Goal: Task Accomplishment & Management: Use online tool/utility

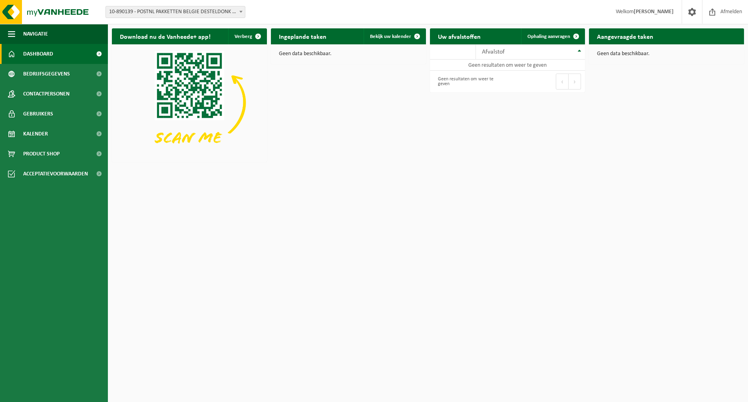
click at [196, 11] on span "10-890139 - POSTNL PAKKETTEN BELGIE DESTELDONK - DESTELDONK" at bounding box center [175, 11] width 139 height 11
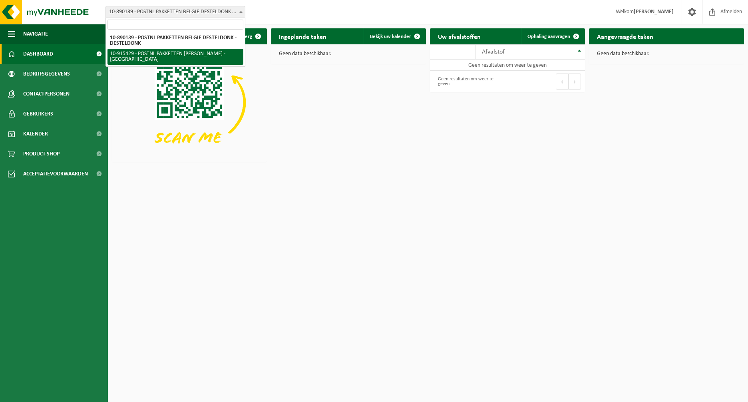
select select "127004"
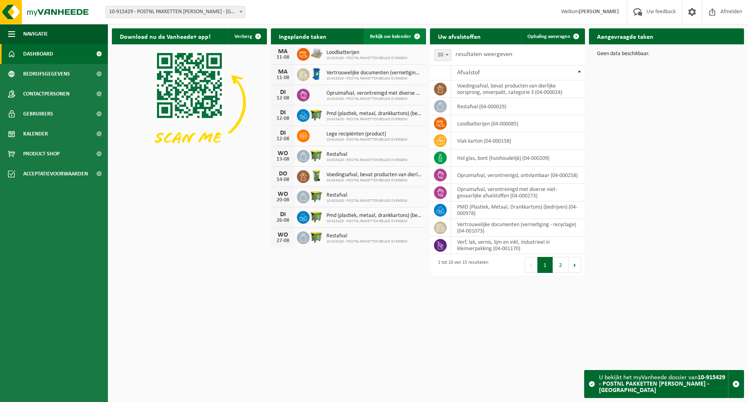
click at [400, 36] on span "Bekijk uw kalender" at bounding box center [390, 36] width 41 height 5
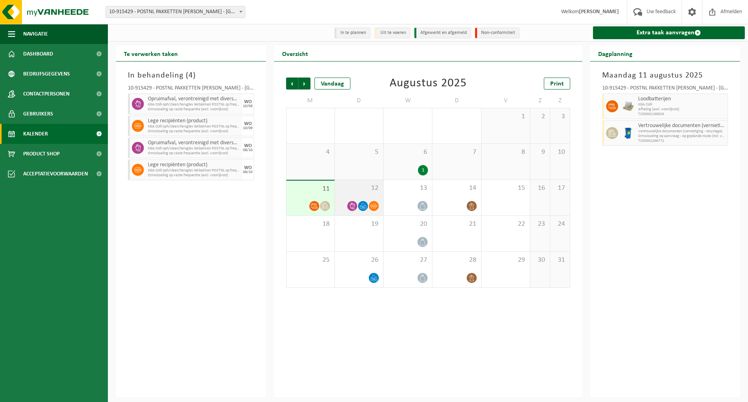
click at [347, 196] on div "12" at bounding box center [359, 198] width 48 height 36
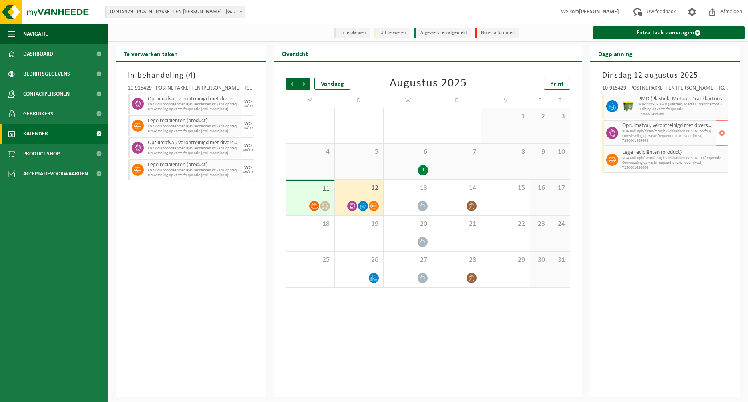
click at [649, 131] on span "KGA Colli oph/clean/teruglev lekbakken POSTNL op frequentie" at bounding box center [669, 131] width 92 height 5
click at [652, 161] on span "KGA Colli oph/clean/teruglev lekbakken POSTNL op frequentie" at bounding box center [669, 158] width 92 height 5
click at [293, 84] on span "Vorige" at bounding box center [292, 84] width 12 height 12
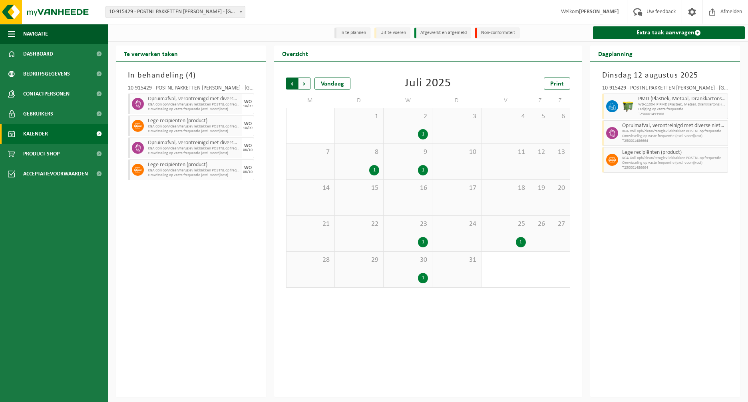
click at [306, 84] on span "Volgende" at bounding box center [305, 84] width 12 height 12
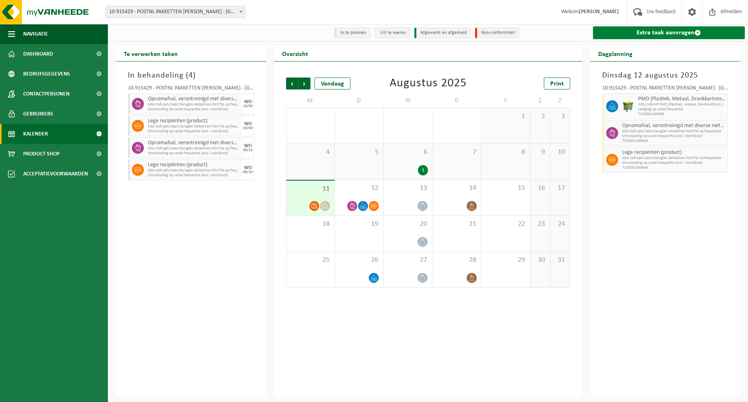
click at [654, 33] on link "Extra taak aanvragen" at bounding box center [669, 32] width 152 height 13
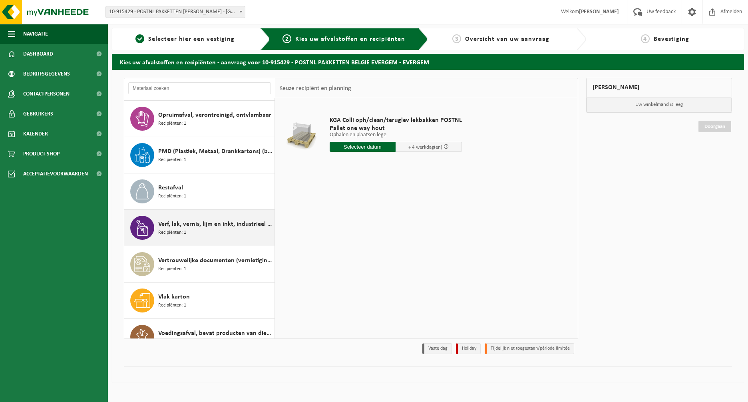
scroll to position [269, 0]
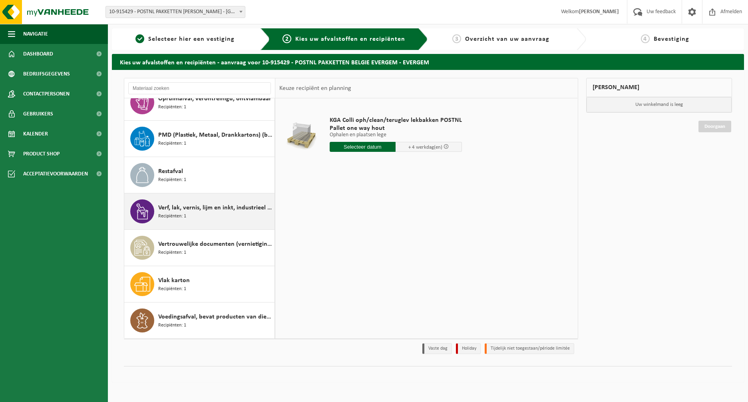
click at [179, 214] on span "Recipiënten: 1" at bounding box center [172, 217] width 28 height 8
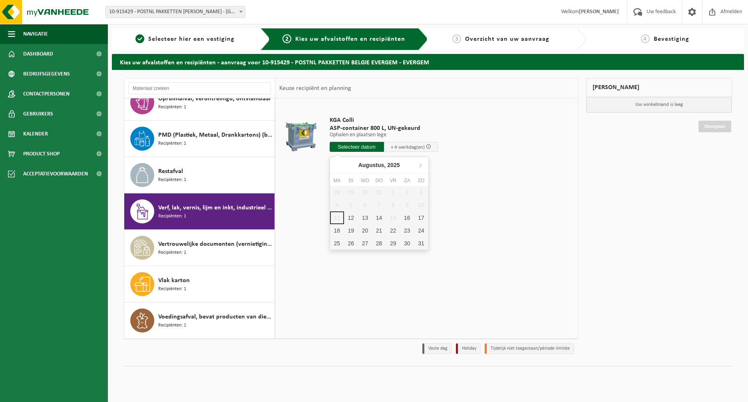
click at [356, 146] on input "text" at bounding box center [357, 147] width 54 height 10
click at [351, 220] on div "12" at bounding box center [351, 218] width 14 height 13
type input "Van 2025-08-12"
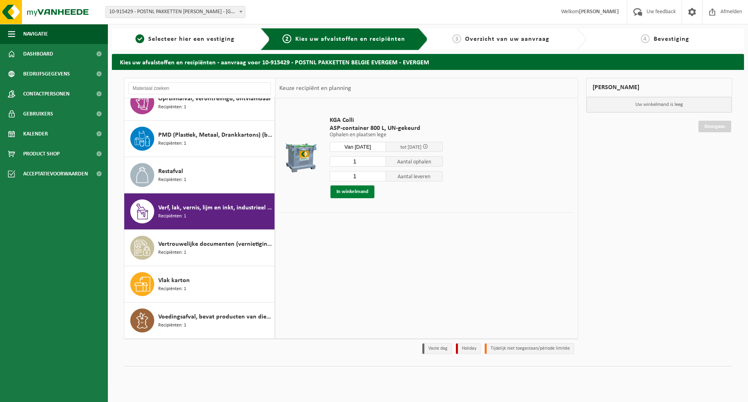
click at [351, 191] on button "In winkelmand" at bounding box center [353, 192] width 44 height 13
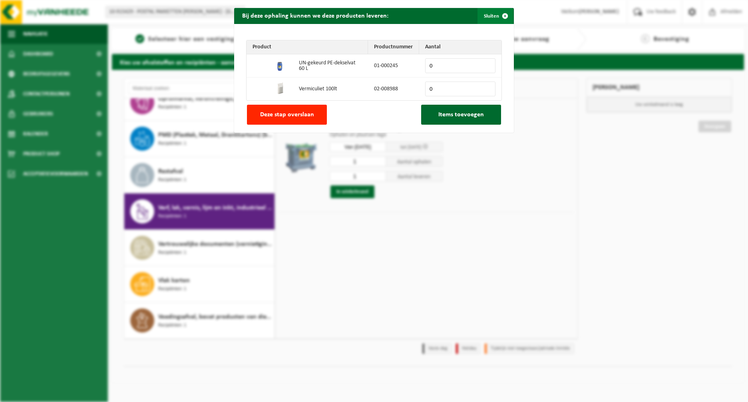
click at [485, 16] on button "Sluiten" at bounding box center [496, 16] width 36 height 16
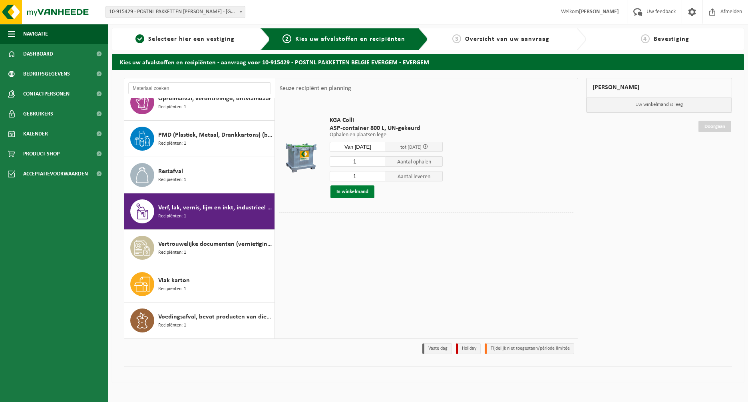
click at [345, 193] on button "In winkelmand" at bounding box center [353, 192] width 44 height 13
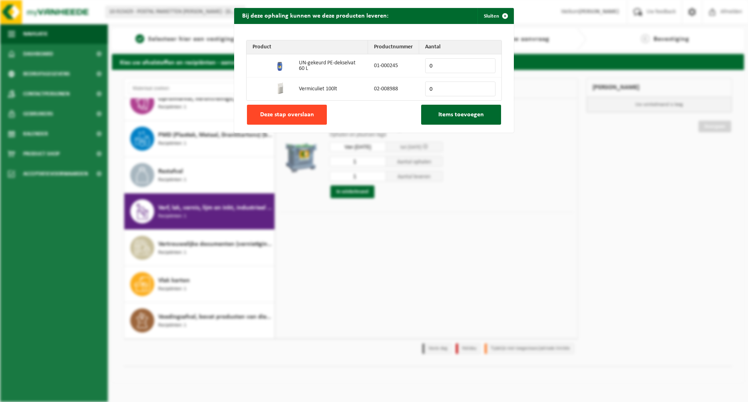
click at [276, 115] on span "Deze stap overslaan" at bounding box center [287, 115] width 54 height 6
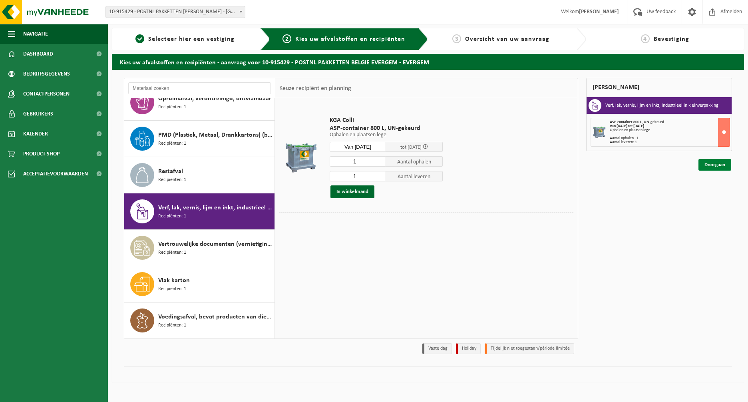
click at [712, 164] on link "Doorgaan" at bounding box center [715, 165] width 33 height 12
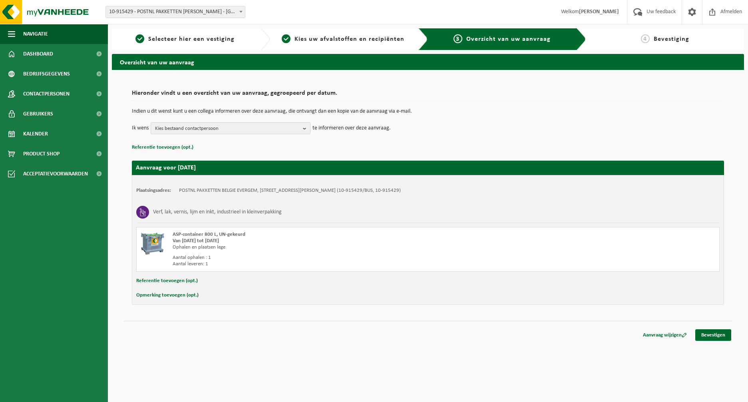
click at [176, 128] on span "Kies bestaand contactpersoon" at bounding box center [227, 129] width 145 height 12
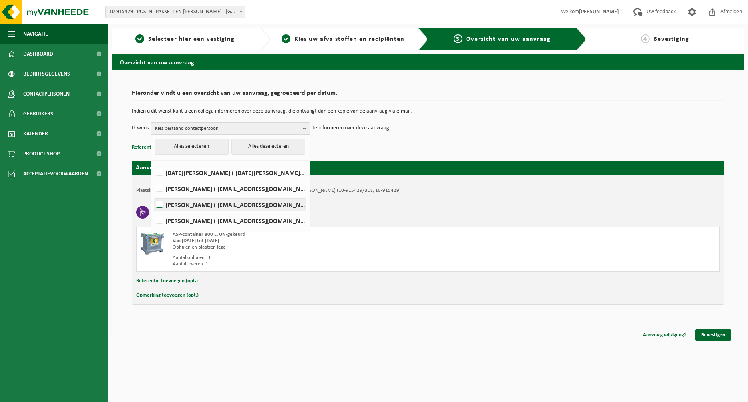
click at [160, 201] on label "Robbie LAMBRECHTS ( robrecht.lambrechts@postnl.be )" at bounding box center [230, 205] width 152 height 12
click at [153, 195] on input "Robbie LAMBRECHTS ( robrecht.lambrechts@postnl.be )" at bounding box center [153, 194] width 0 height 0
checkbox input "true"
click at [161, 220] on label "KATIA MILLECAMPS ( katia.millecamps@postnl.be )" at bounding box center [230, 221] width 152 height 12
click at [153, 211] on input "KATIA MILLECAMPS ( katia.millecamps@postnl.be )" at bounding box center [153, 210] width 0 height 0
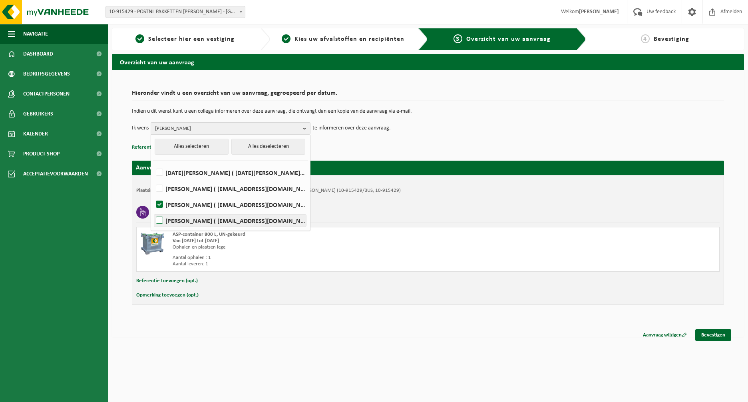
checkbox input "true"
click at [404, 202] on div "Verf, lak, vernis, lijm en inkt, industrieel in kleinverpakking" at bounding box center [428, 212] width 584 height 21
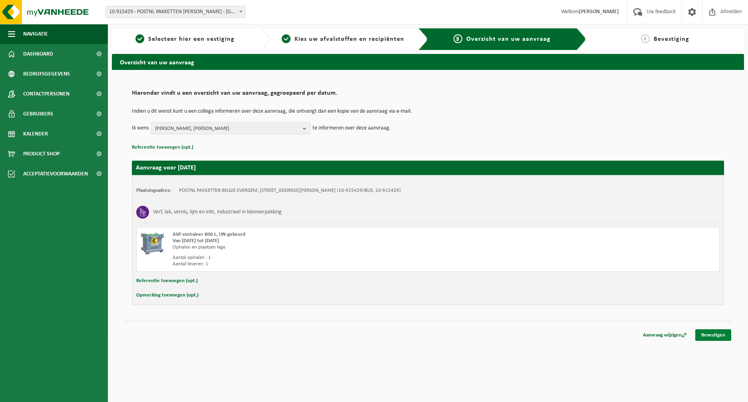
click at [712, 335] on link "Bevestigen" at bounding box center [714, 335] width 36 height 12
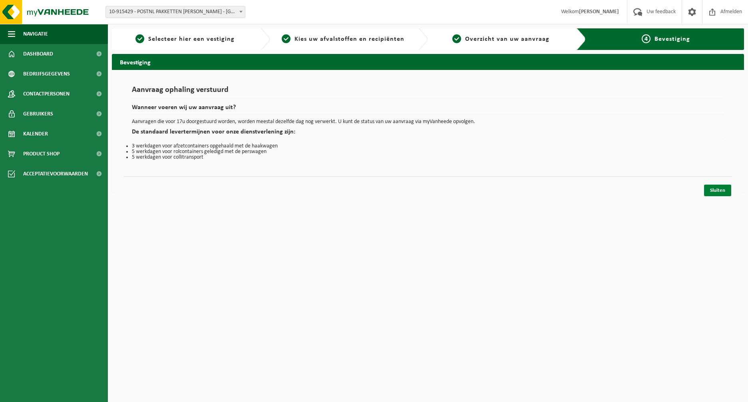
click at [717, 192] on link "Sluiten" at bounding box center [718, 191] width 27 height 12
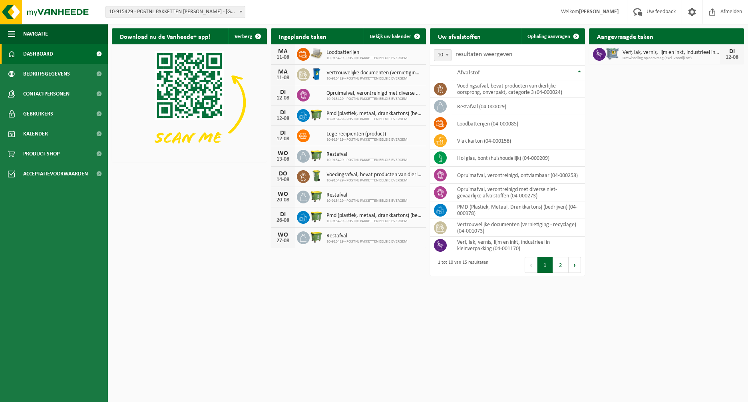
click at [36, 54] on span "Dashboard" at bounding box center [38, 54] width 30 height 20
click at [417, 37] on span at bounding box center [417, 36] width 16 height 16
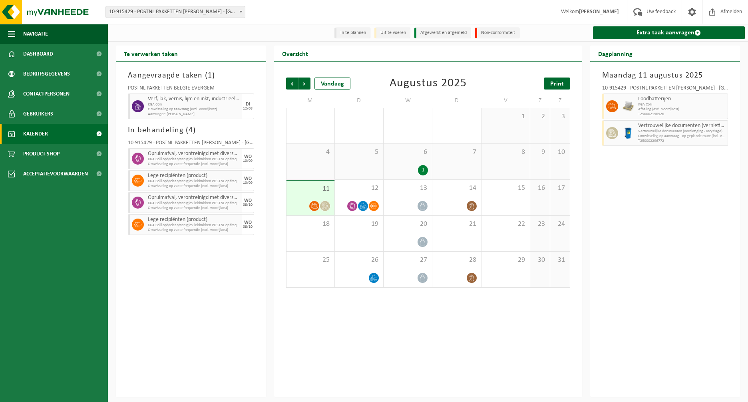
click at [556, 86] on span "Print" at bounding box center [558, 84] width 14 height 6
click at [288, 87] on span "Vorige" at bounding box center [292, 84] width 12 height 12
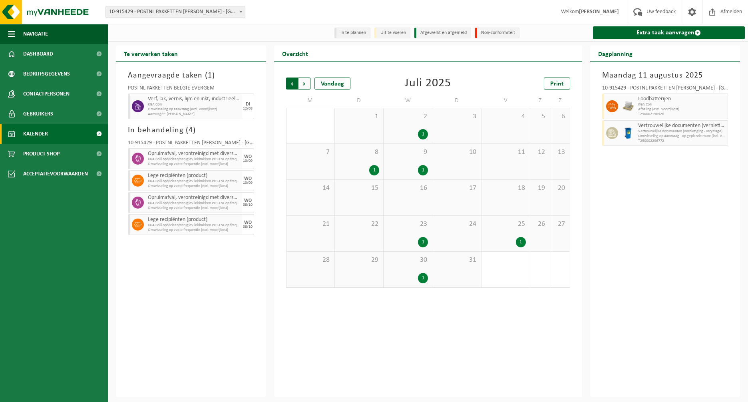
click at [304, 85] on span "Volgende" at bounding box center [305, 84] width 12 height 12
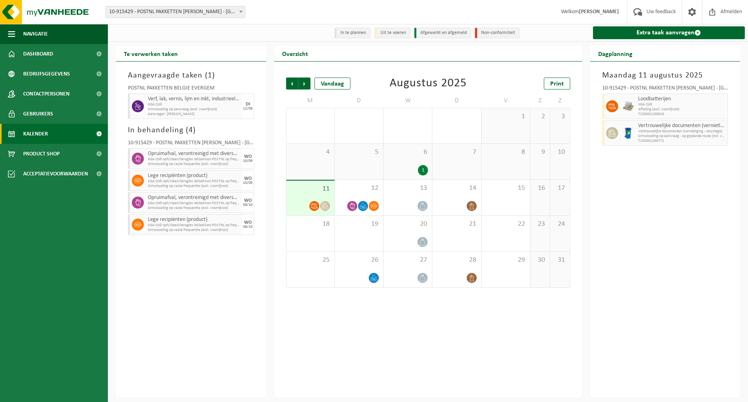
click at [464, 168] on div "7" at bounding box center [457, 162] width 48 height 36
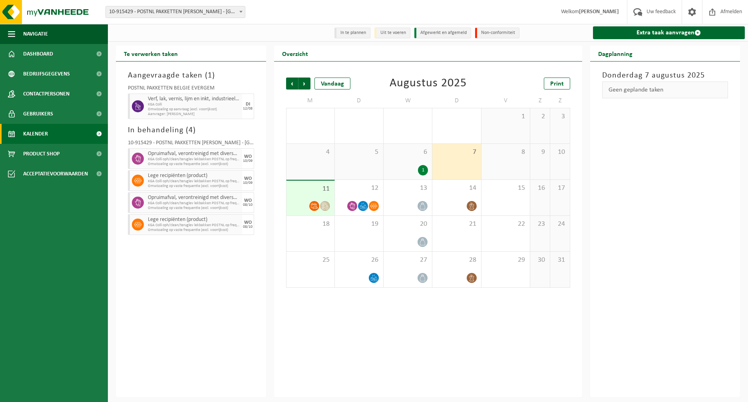
click at [425, 169] on div "1" at bounding box center [423, 170] width 10 height 10
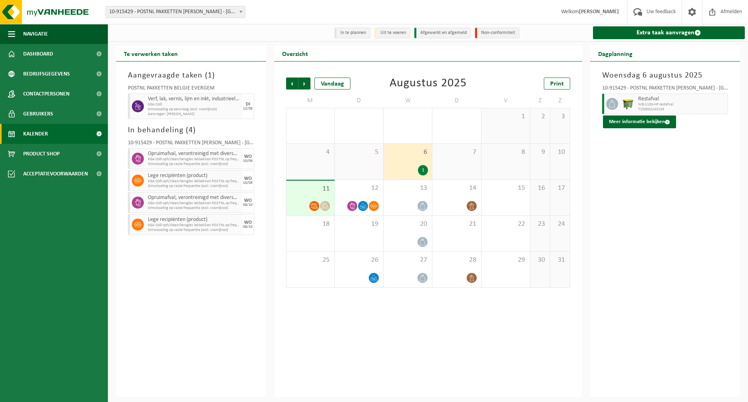
click at [319, 208] on div at bounding box center [314, 206] width 11 height 11
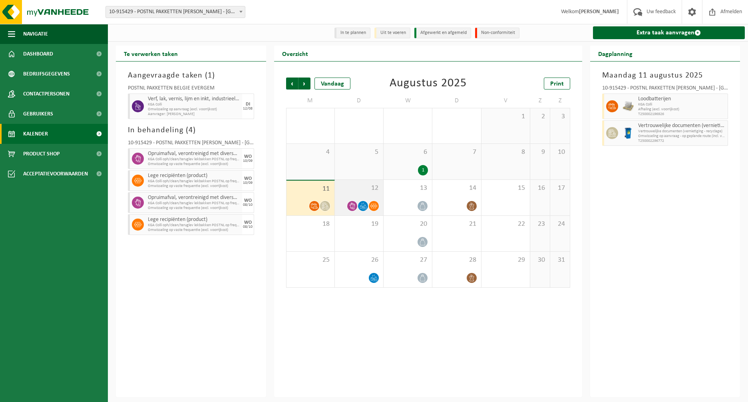
click at [343, 208] on div at bounding box center [359, 206] width 40 height 11
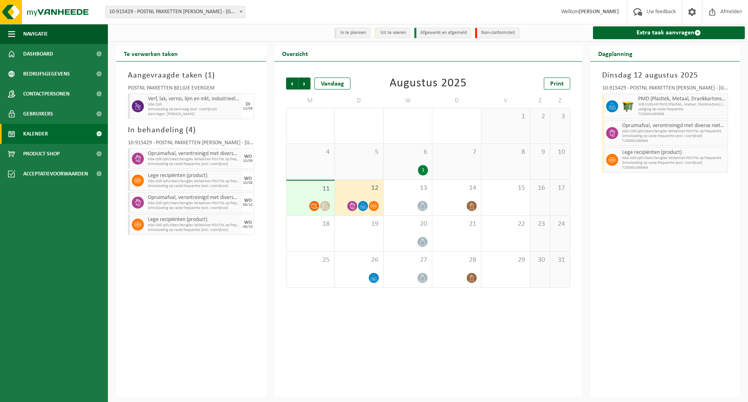
click at [315, 204] on icon at bounding box center [314, 206] width 7 height 7
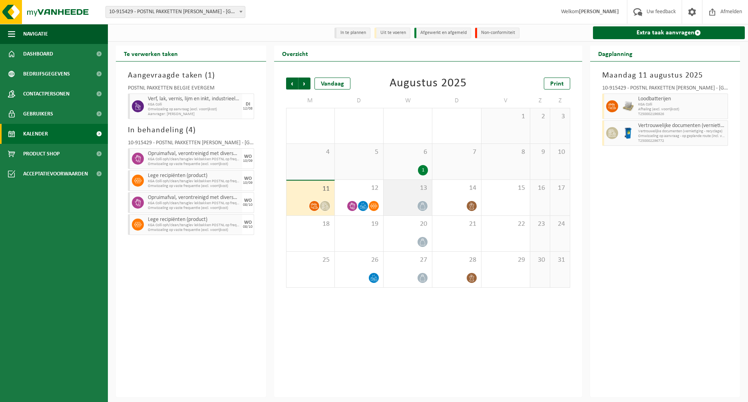
click at [418, 204] on span at bounding box center [423, 206] width 10 height 10
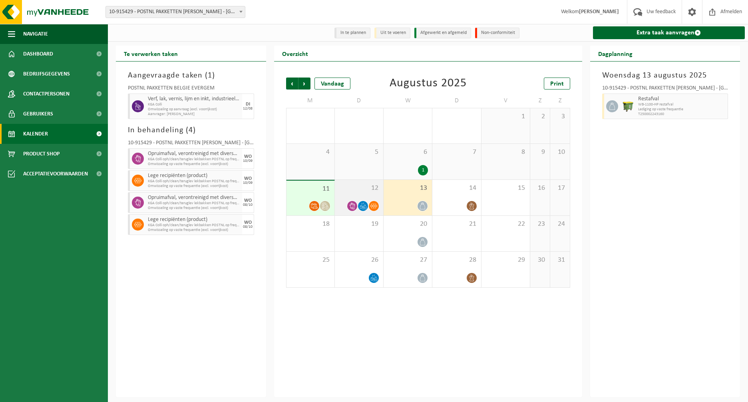
click at [356, 203] on div at bounding box center [352, 206] width 11 height 11
